Goal: Find specific page/section: Find specific page/section

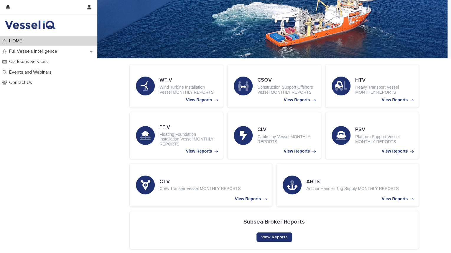
scroll to position [58, 0]
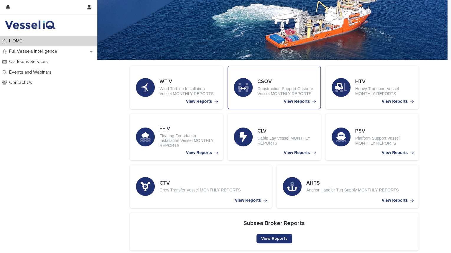
click at [269, 92] on p "Construction Support Offshore Vessel MONTHLY REPORTS" at bounding box center [285, 91] width 57 height 10
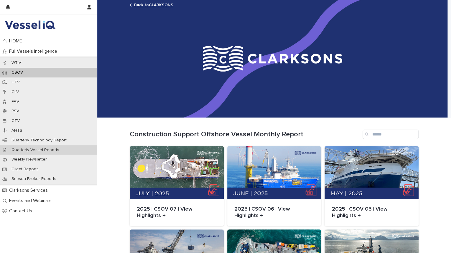
click at [40, 152] on p "Quarterly Vessel Reports" at bounding box center [35, 150] width 57 height 5
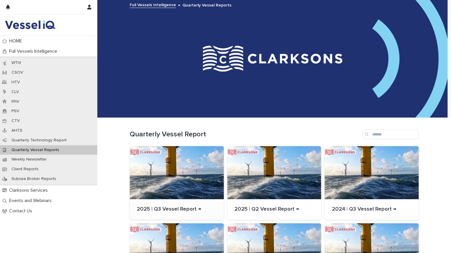
click at [205, 179] on div at bounding box center [177, 172] width 94 height 53
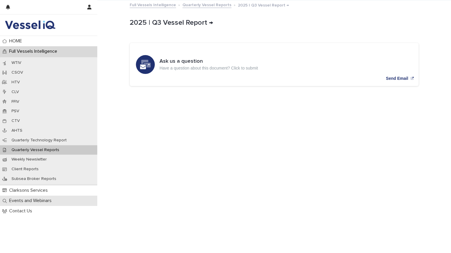
click at [42, 203] on p "Events and Webinars" at bounding box center [32, 201] width 50 height 6
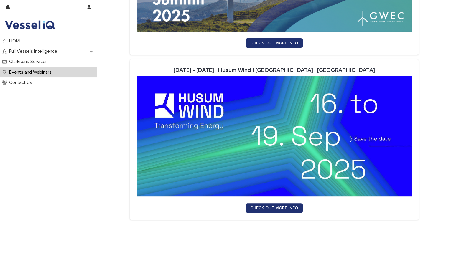
scroll to position [192, 0]
